Goal: Find specific page/section: Find specific page/section

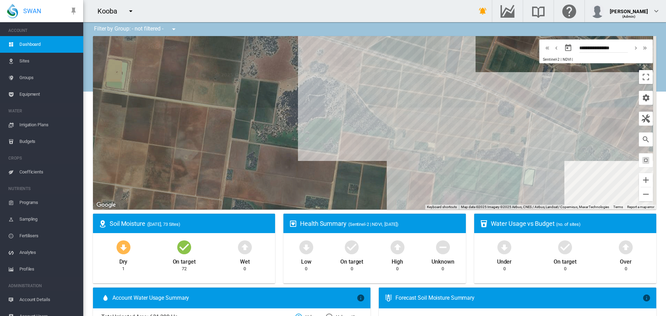
drag, startPoint x: 447, startPoint y: 151, endPoint x: 329, endPoint y: 127, distance: 120.4
click at [329, 127] on div at bounding box center [374, 122] width 563 height 173
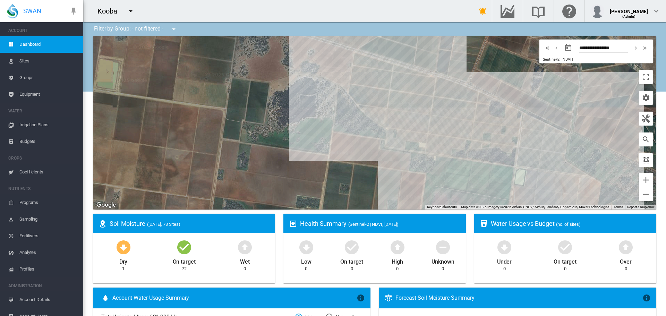
click at [26, 171] on span "Coefficients" at bounding box center [48, 172] width 58 height 17
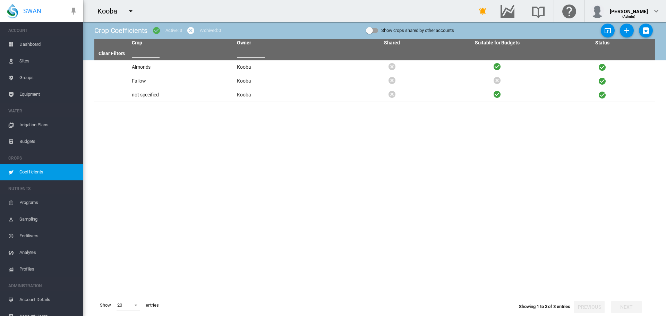
click at [35, 44] on span "Dashboard" at bounding box center [48, 44] width 58 height 17
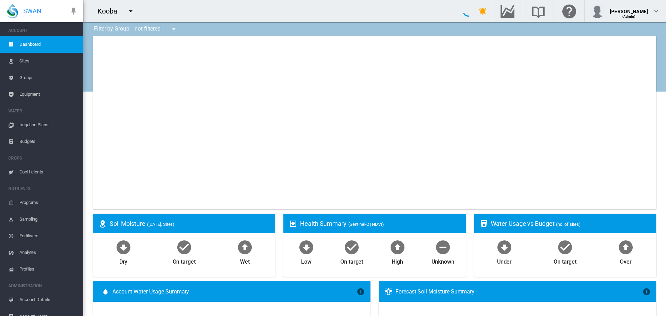
type input "**********"
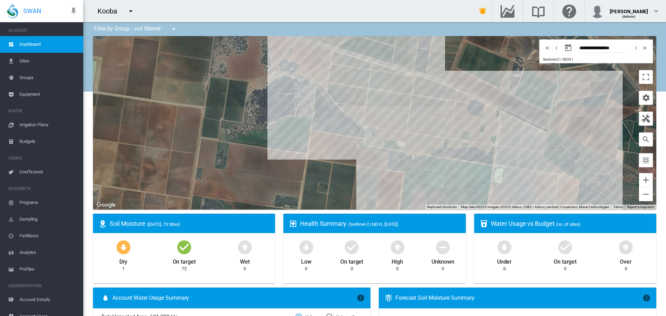
drag, startPoint x: 341, startPoint y: 137, endPoint x: 319, endPoint y: 136, distance: 22.2
click at [319, 136] on div at bounding box center [374, 122] width 563 height 173
